Goal: Check status

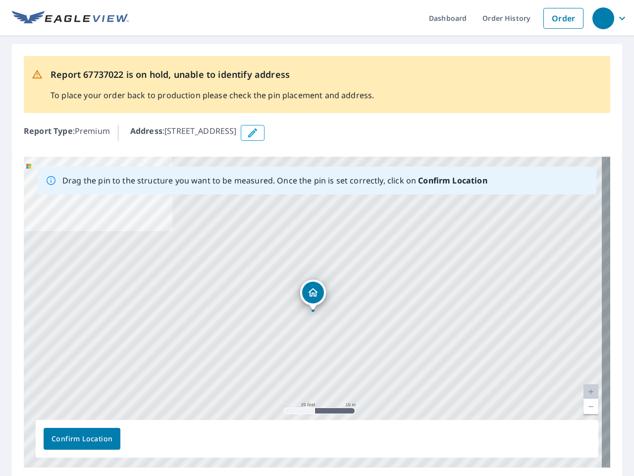
click at [317, 238] on div "[STREET_ADDRESS]" at bounding box center [317, 312] width 587 height 311
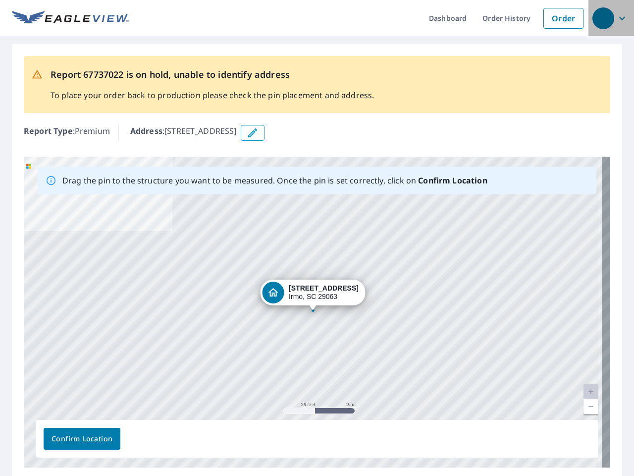
click at [603, 18] on div "button" at bounding box center [604, 18] width 22 height 22
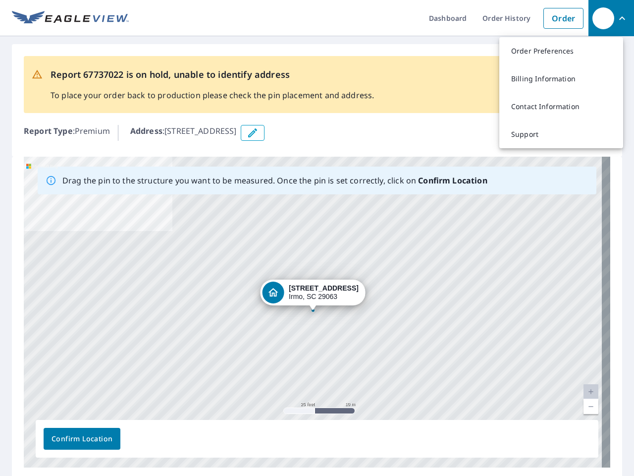
click at [259, 133] on icon "button" at bounding box center [253, 133] width 12 height 12
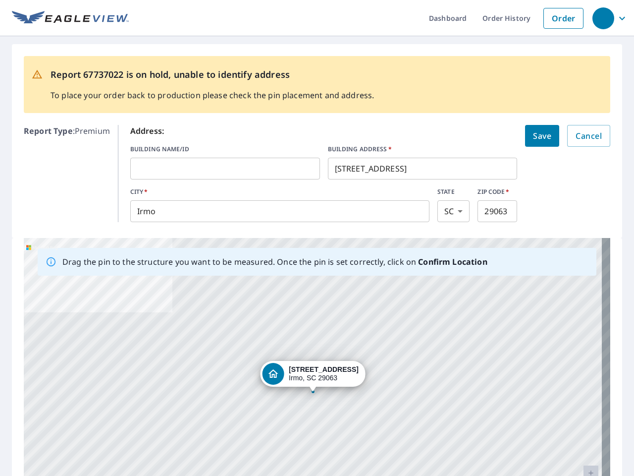
click at [313, 312] on div "[STREET_ADDRESS]" at bounding box center [317, 393] width 587 height 311
click at [583, 391] on div "[STREET_ADDRESS]" at bounding box center [317, 393] width 587 height 311
click at [583, 406] on div "[STREET_ADDRESS]" at bounding box center [317, 393] width 587 height 311
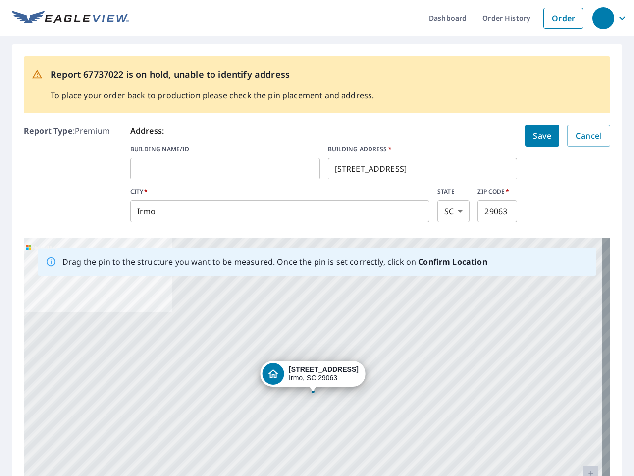
click at [82, 438] on div "[STREET_ADDRESS]" at bounding box center [317, 393] width 587 height 311
